Goal: Entertainment & Leisure: Consume media (video, audio)

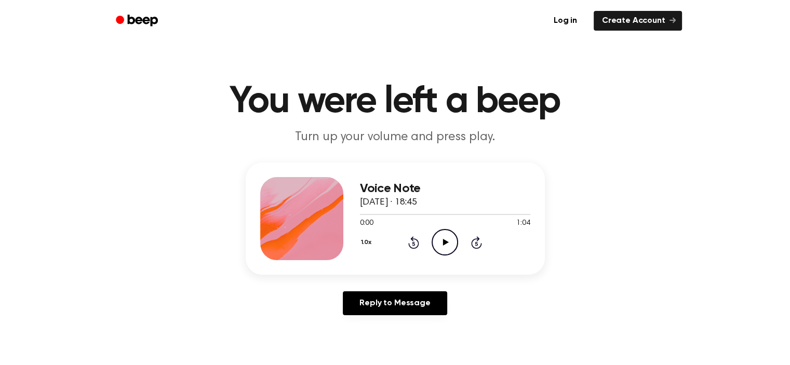
click at [447, 245] on icon "Play Audio" at bounding box center [445, 242] width 27 height 27
click at [453, 244] on icon "Play Audio" at bounding box center [445, 242] width 27 height 27
click at [448, 241] on icon "Pause Audio" at bounding box center [445, 242] width 27 height 27
click at [437, 245] on icon "Play Audio" at bounding box center [445, 242] width 27 height 27
click at [450, 241] on icon "Play Audio" at bounding box center [445, 242] width 27 height 27
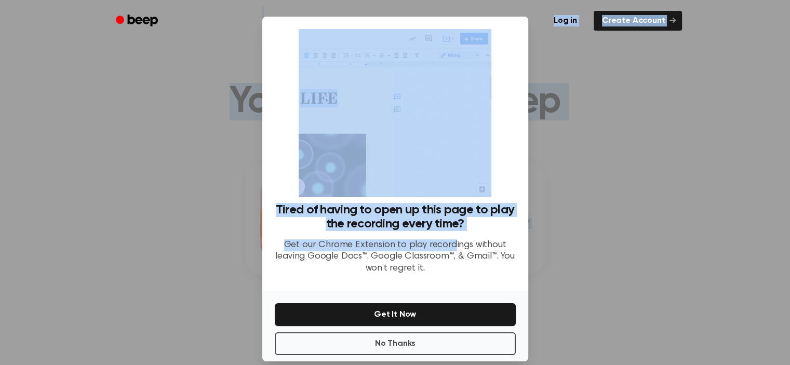
drag, startPoint x: 450, startPoint y: 241, endPoint x: 497, endPoint y: 27, distance: 219.4
click at [574, 234] on div at bounding box center [395, 182] width 790 height 365
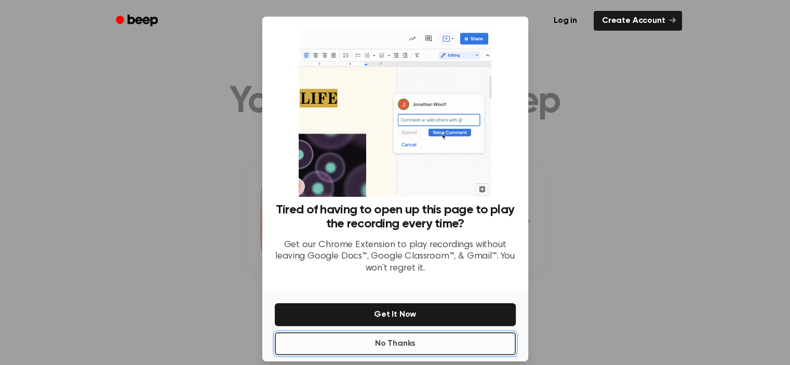
click at [481, 348] on button "No Thanks" at bounding box center [395, 344] width 241 height 23
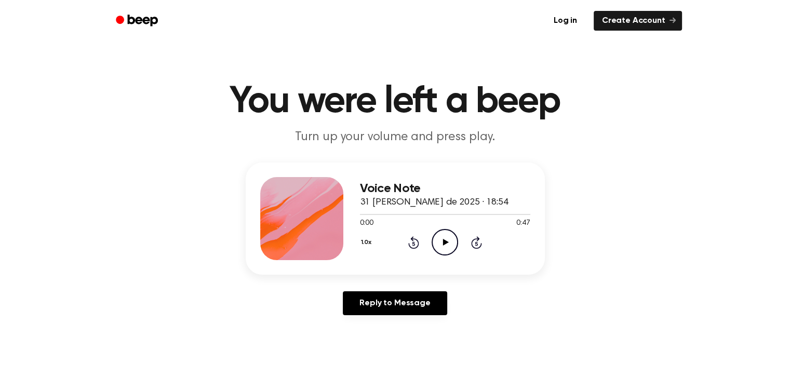
click at [448, 244] on icon "Play Audio" at bounding box center [445, 242] width 27 height 27
click at [453, 236] on icon "Play Audio" at bounding box center [445, 242] width 27 height 27
click at [447, 236] on icon "Pause Audio" at bounding box center [445, 242] width 27 height 27
